Goal: Task Accomplishment & Management: Complete application form

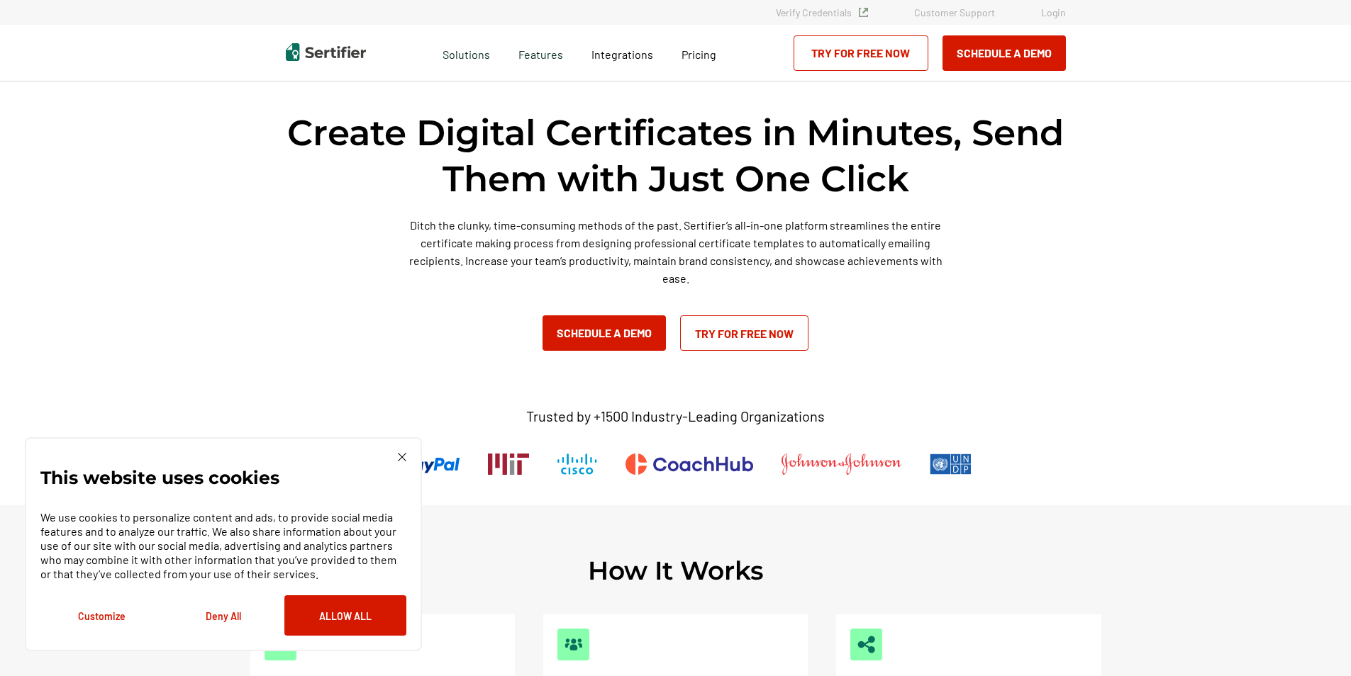
click at [401, 452] on div "This website uses cookies We use cookies to personalize content and ads, to pro…" at bounding box center [223, 544] width 397 height 214
click at [398, 460] on img at bounding box center [402, 457] width 9 height 9
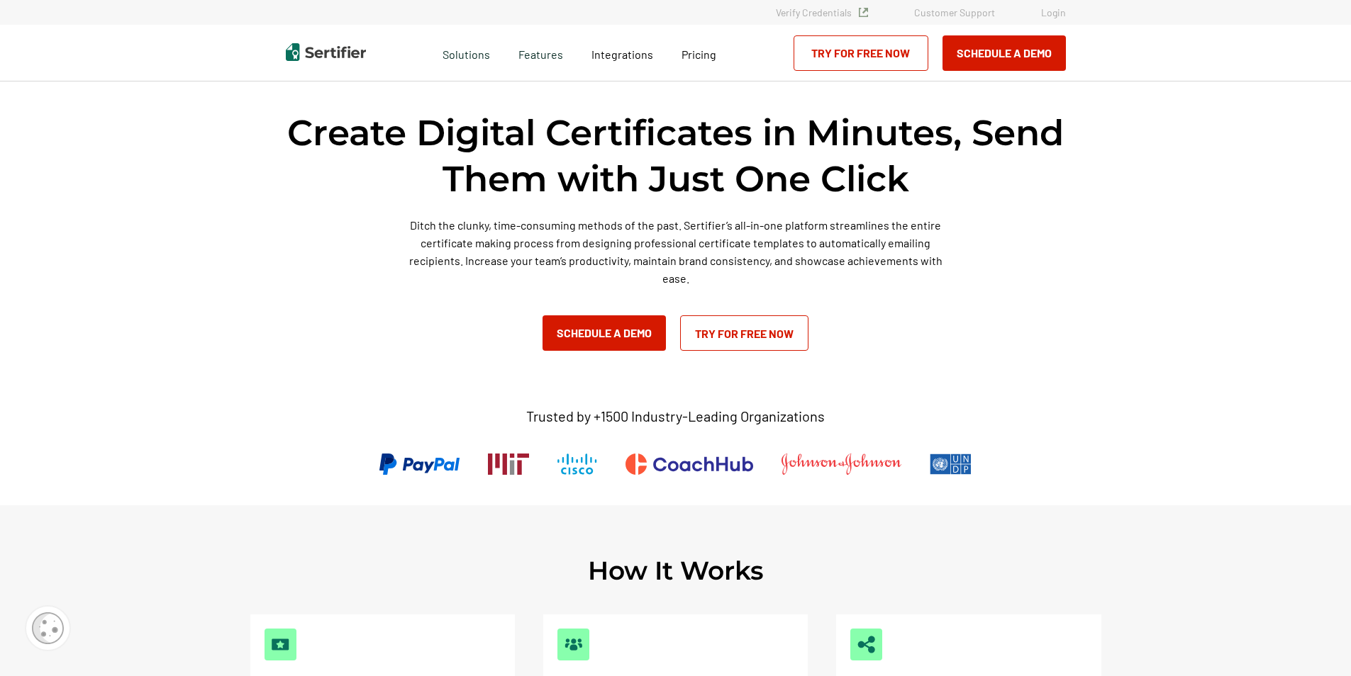
click at [769, 335] on link "Try for Free Now" at bounding box center [744, 333] width 128 height 35
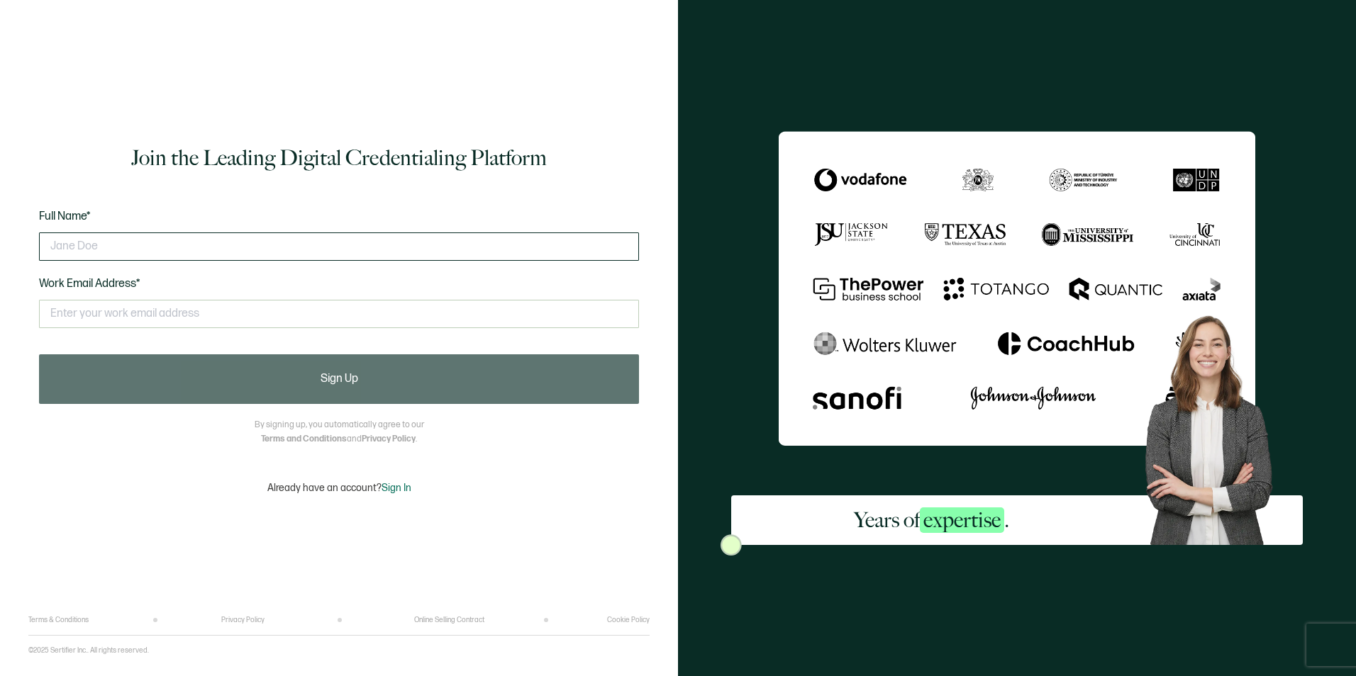
click at [160, 251] on input "text" at bounding box center [339, 247] width 600 height 28
type input "[PERSON_NAME]"
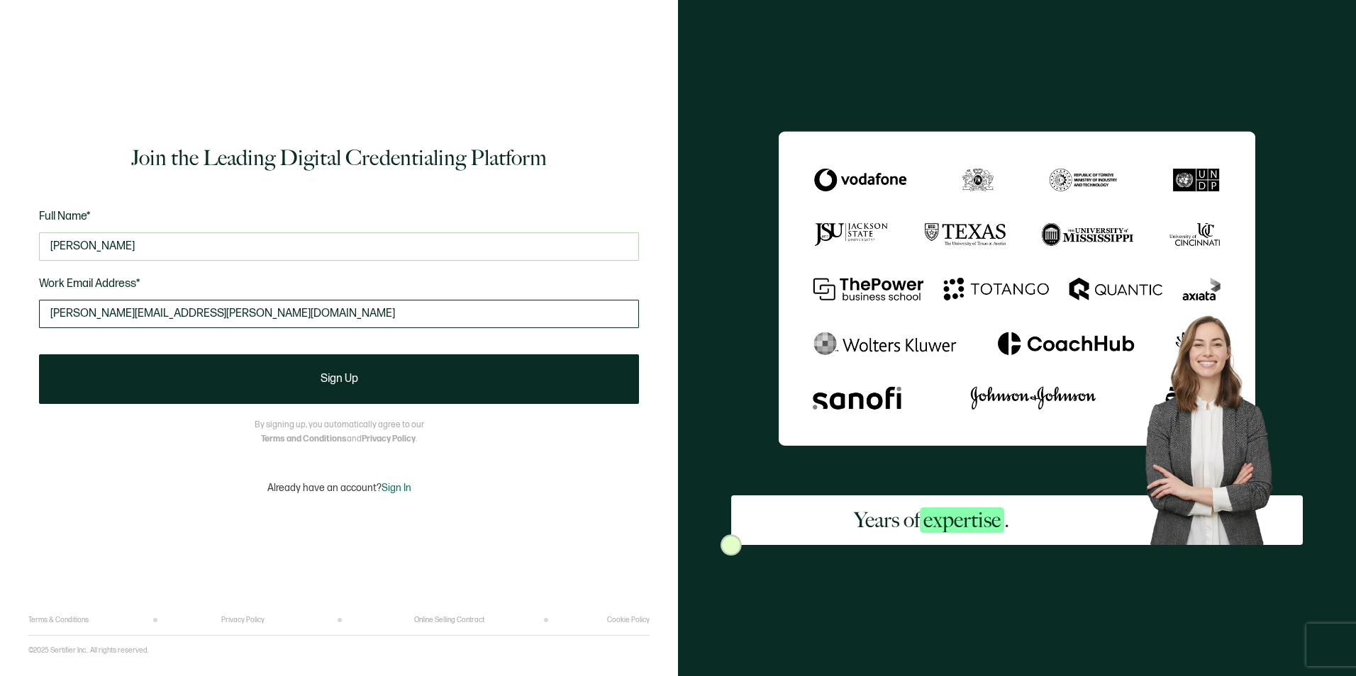
click at [109, 317] on input "[PERSON_NAME][EMAIL_ADDRESS][PERSON_NAME][DOMAIN_NAME]" at bounding box center [339, 314] width 600 height 28
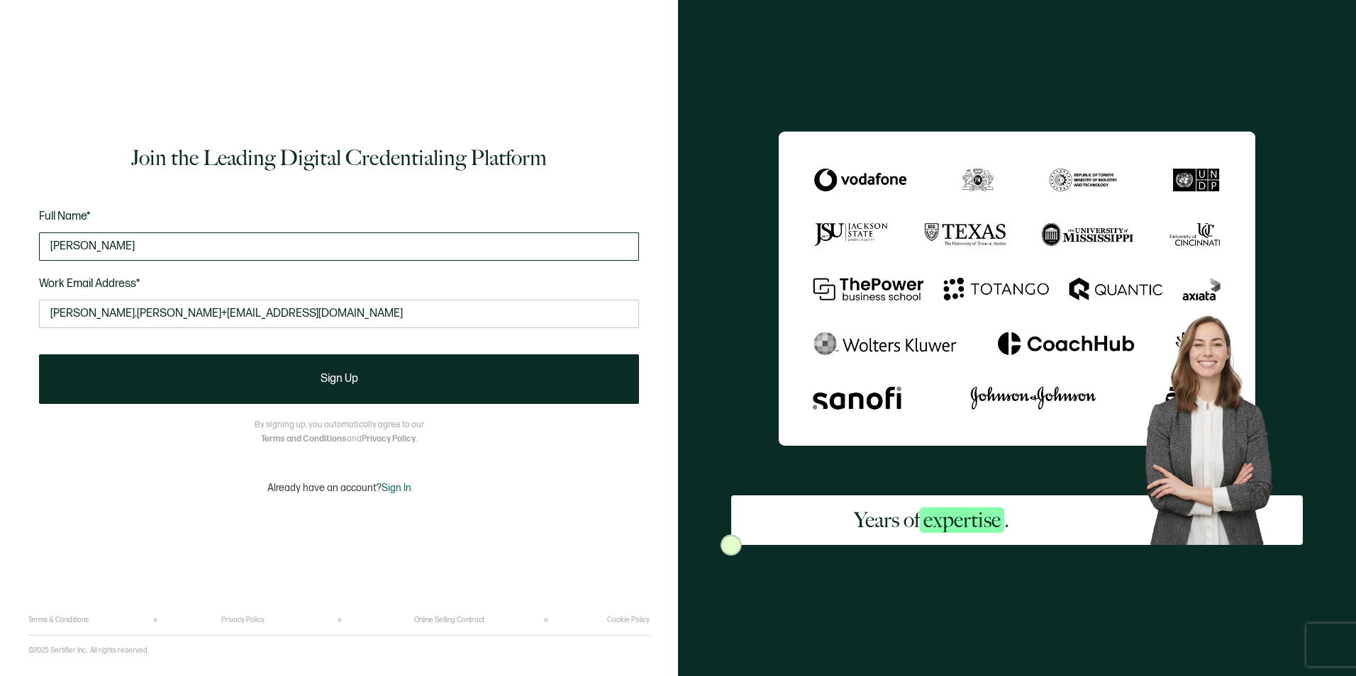
type input "[PERSON_NAME].[PERSON_NAME]+[EMAIL_ADDRESS][DOMAIN_NAME]"
click at [133, 250] on input "[PERSON_NAME]" at bounding box center [339, 247] width 600 height 28
type input "M"
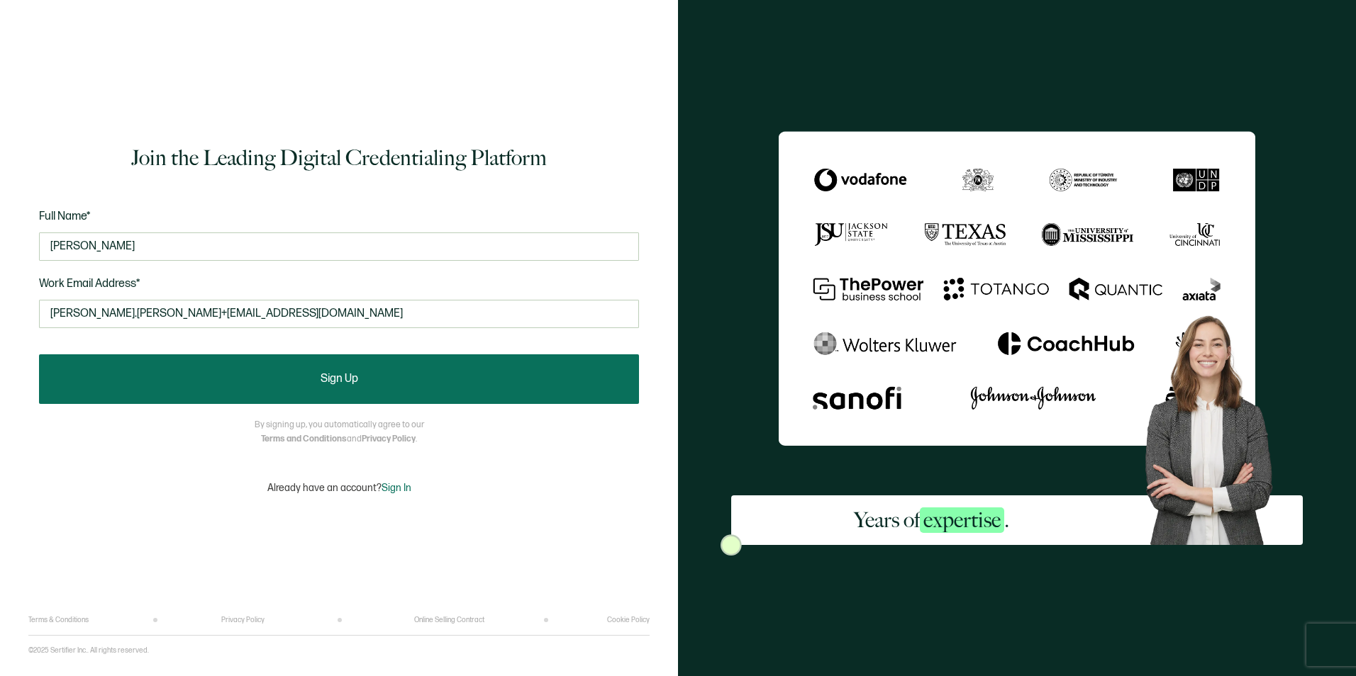
type input "[PERSON_NAME]"
click at [486, 383] on button "Sign Up" at bounding box center [339, 380] width 600 height 50
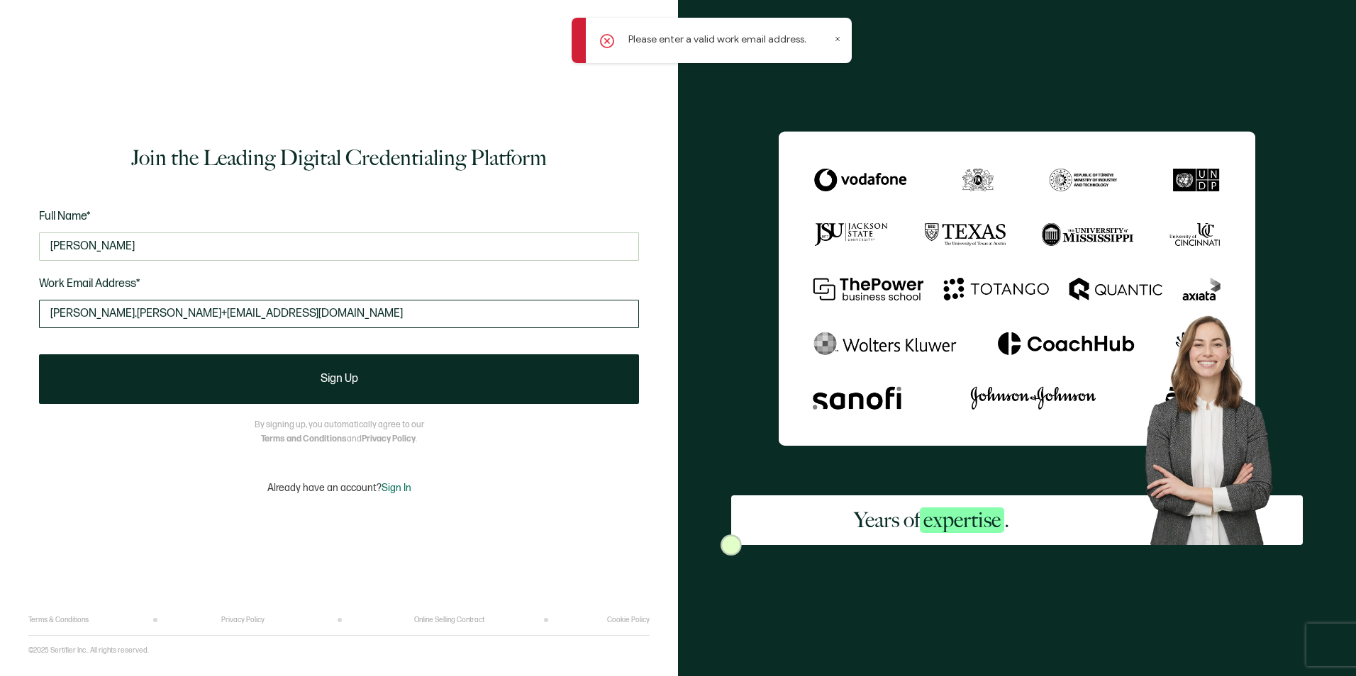
click at [115, 311] on input "[PERSON_NAME].[PERSON_NAME]+[EMAIL_ADDRESS][DOMAIN_NAME]" at bounding box center [339, 314] width 600 height 28
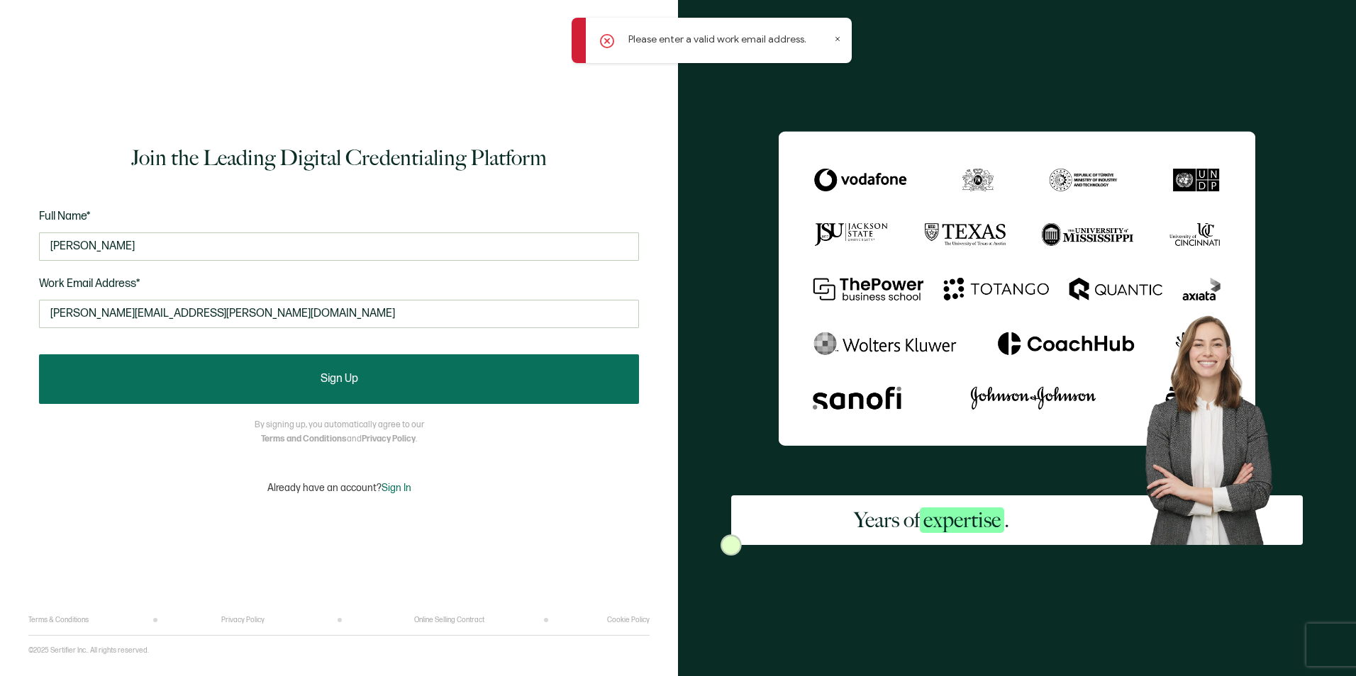
click at [375, 355] on button "Sign Up" at bounding box center [339, 380] width 600 height 50
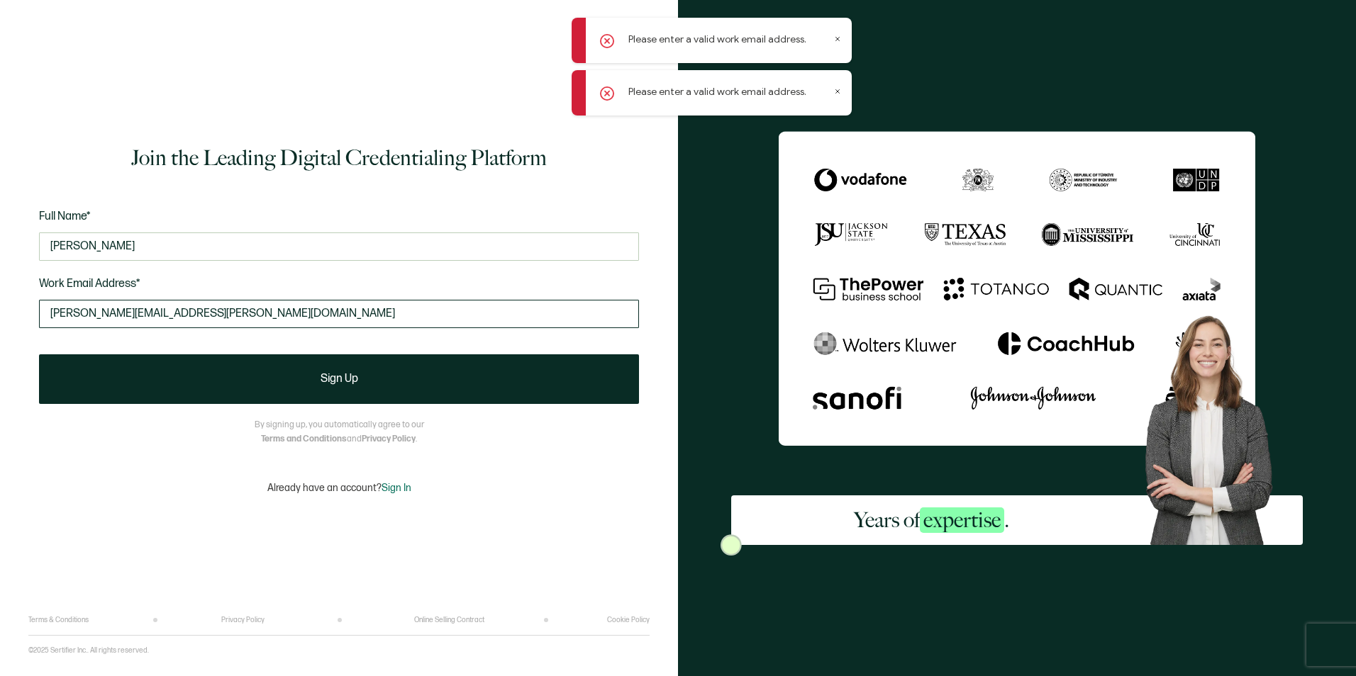
click at [148, 316] on input "[PERSON_NAME][EMAIL_ADDRESS][PERSON_NAME][DOMAIN_NAME]" at bounding box center [339, 314] width 600 height 28
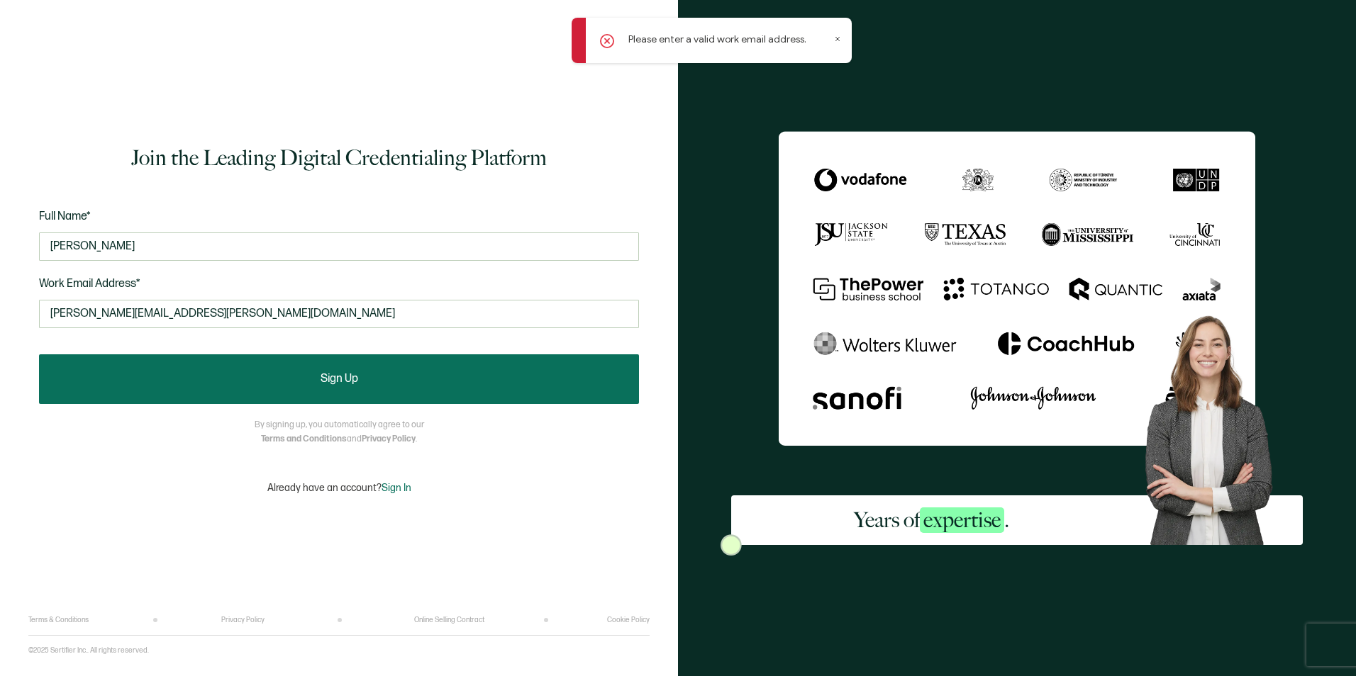
click at [262, 379] on button "Sign Up" at bounding box center [339, 380] width 600 height 50
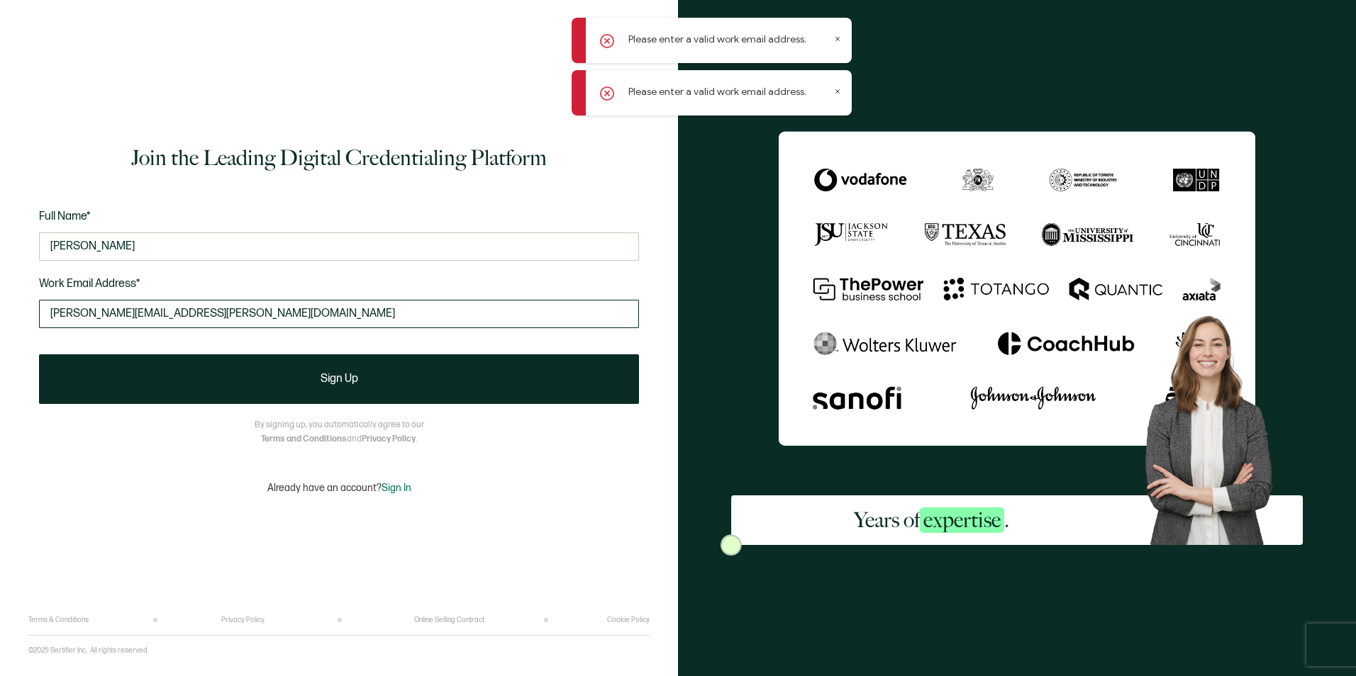
click at [138, 315] on input "[PERSON_NAME][EMAIL_ADDRESS][PERSON_NAME][DOMAIN_NAME]" at bounding box center [339, 314] width 600 height 28
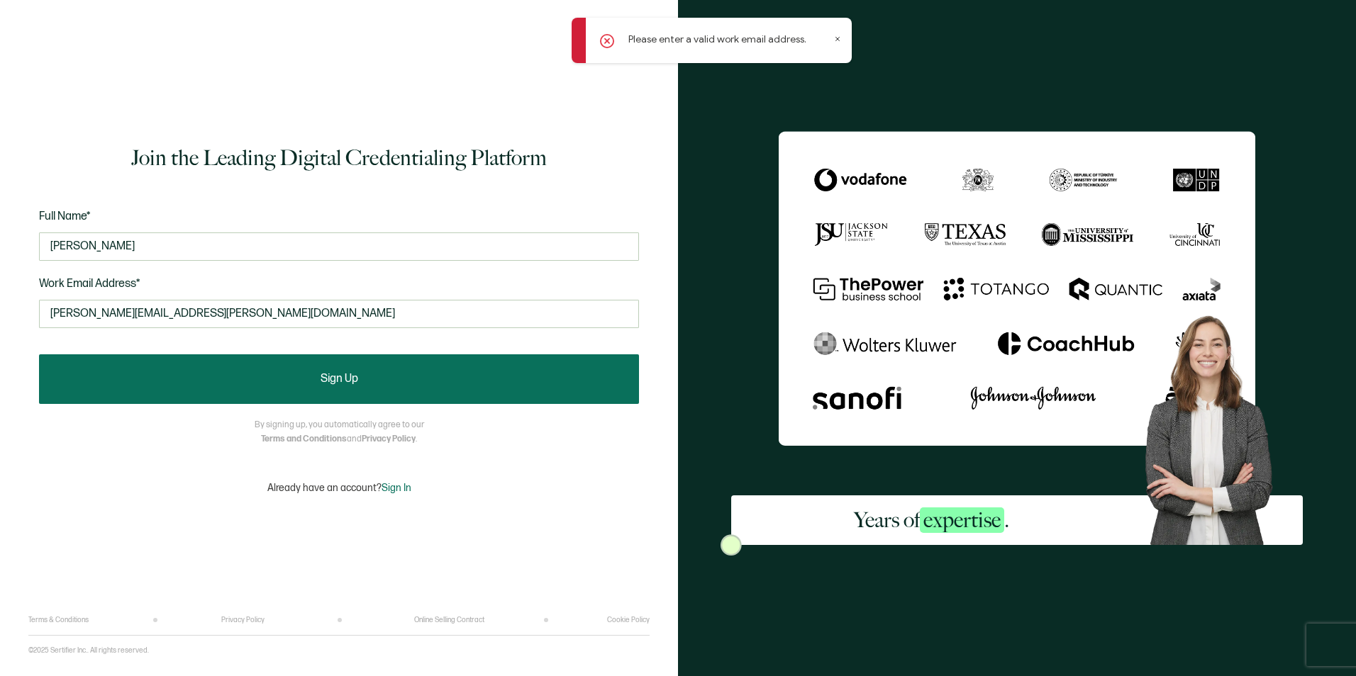
click at [419, 381] on button "Sign Up" at bounding box center [339, 380] width 600 height 50
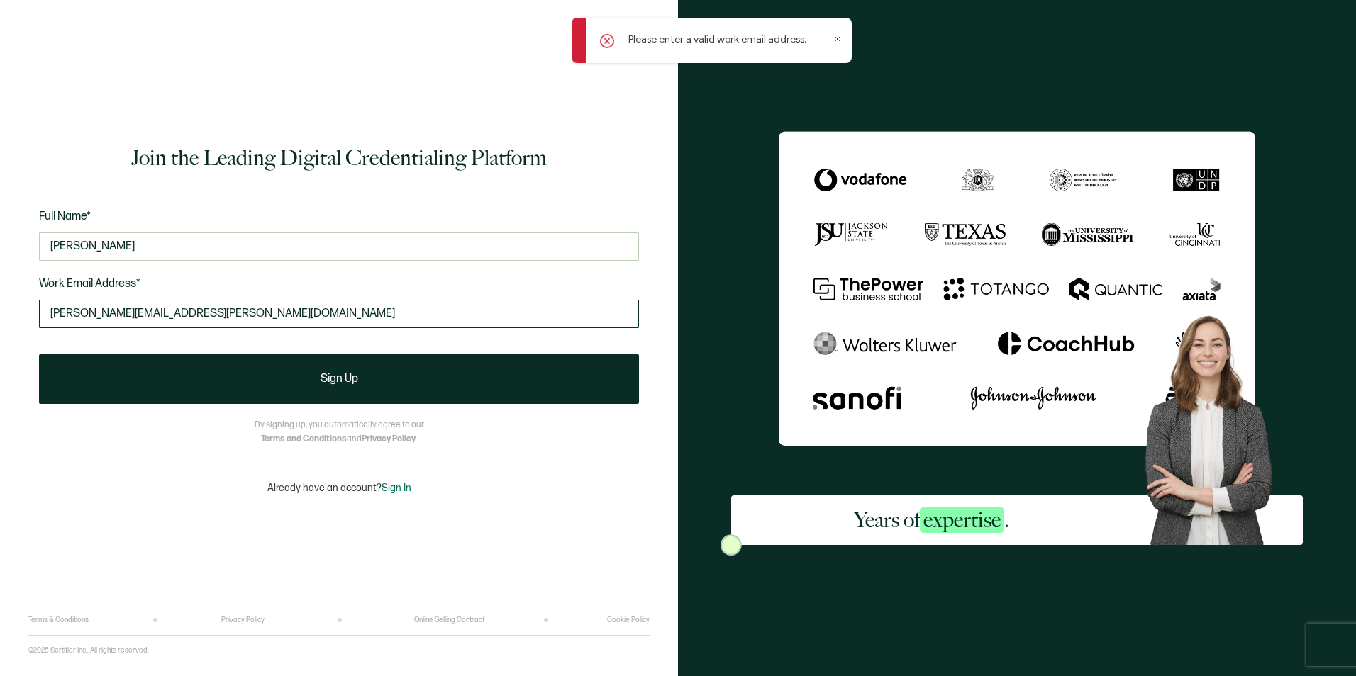
click at [86, 313] on input "[PERSON_NAME][EMAIL_ADDRESS][PERSON_NAME][DOMAIN_NAME]" at bounding box center [339, 314] width 600 height 28
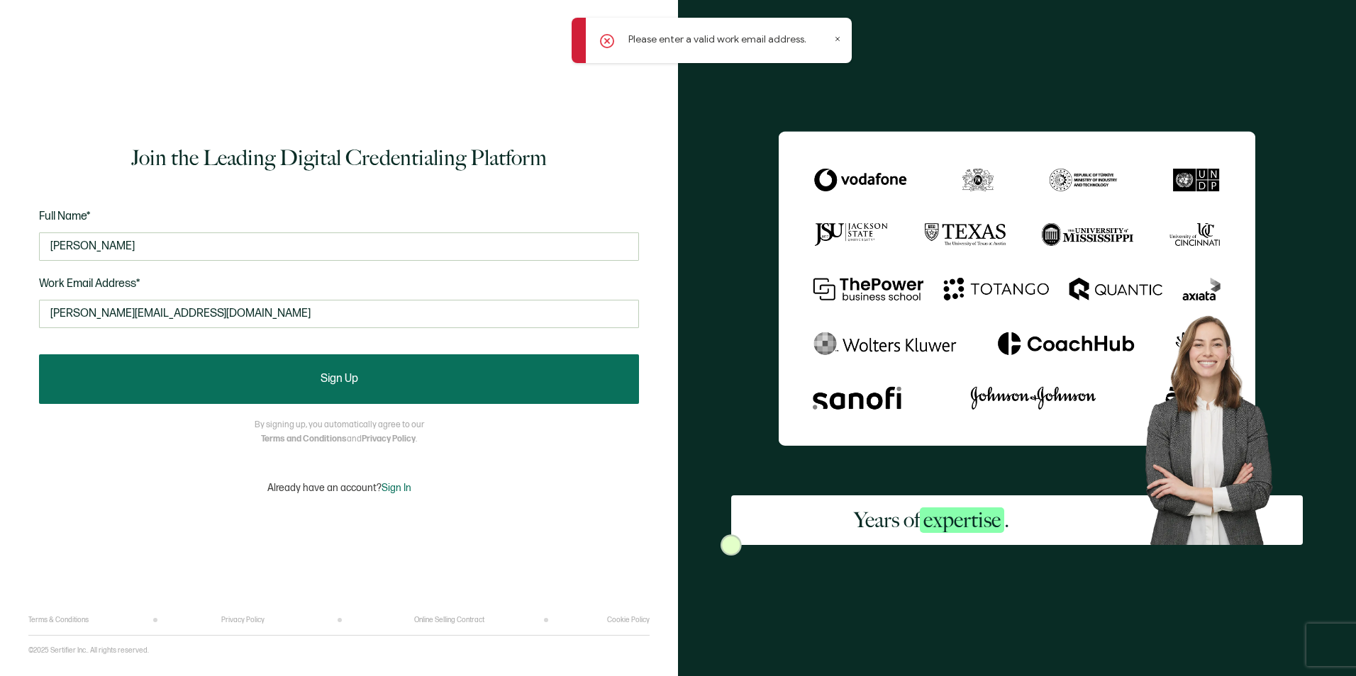
click at [188, 383] on button "Sign Up" at bounding box center [339, 380] width 600 height 50
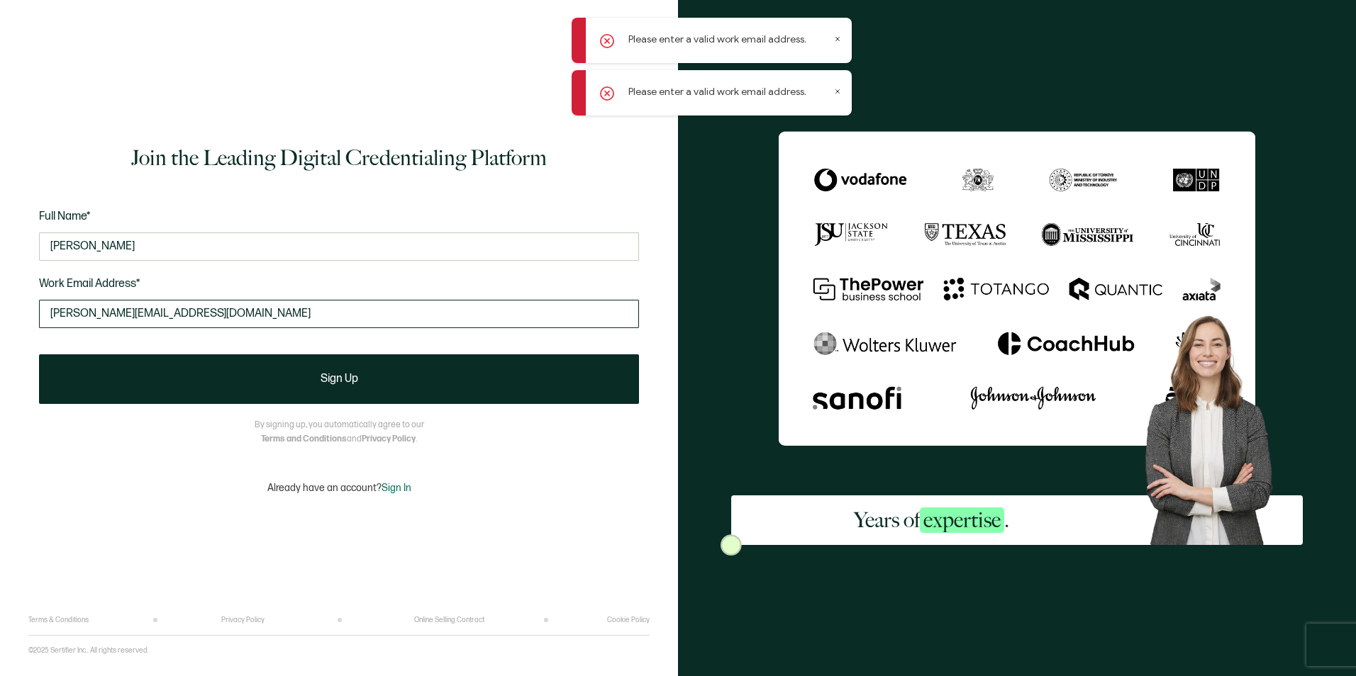
click at [160, 311] on input "[PERSON_NAME][EMAIL_ADDRESS][DOMAIN_NAME]" at bounding box center [339, 314] width 600 height 28
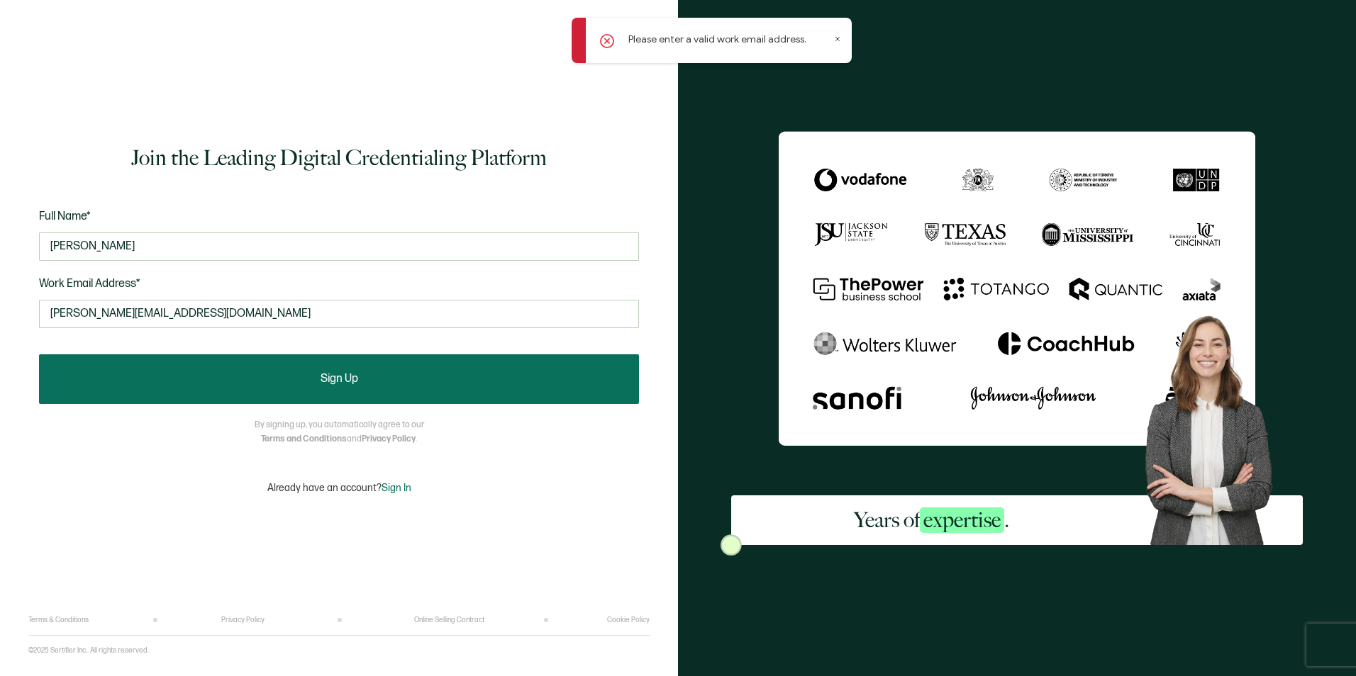
type input "[PERSON_NAME][EMAIL_ADDRESS][DOMAIN_NAME]"
click at [247, 377] on button "Sign Up" at bounding box center [339, 380] width 600 height 50
